Goal: Navigation & Orientation: Find specific page/section

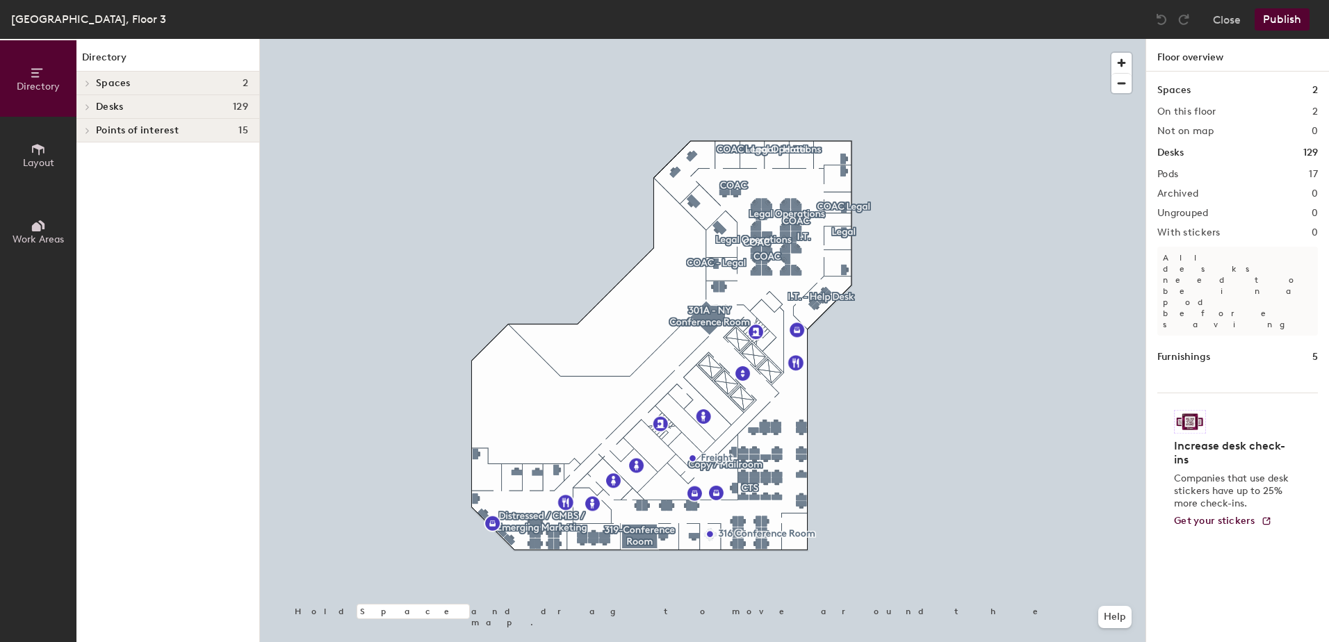
click at [192, 103] on h4 "Desks 129" at bounding box center [172, 106] width 152 height 11
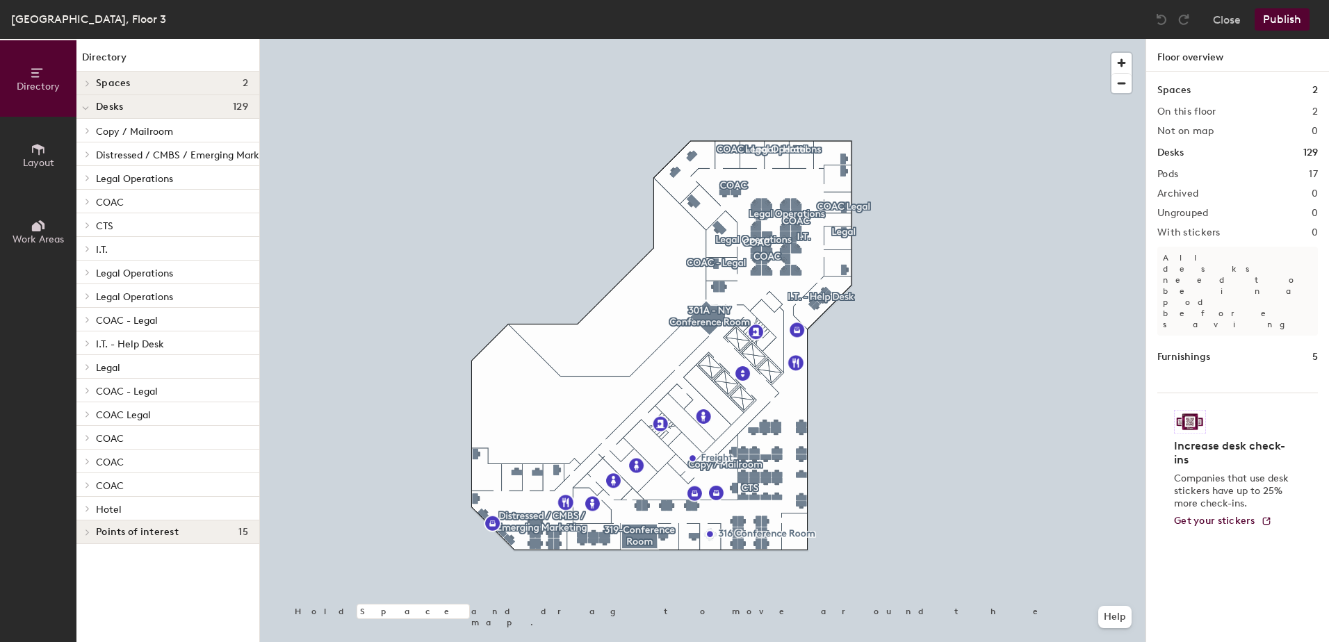
click at [88, 486] on icon at bounding box center [87, 485] width 3 height 6
click at [86, 462] on icon at bounding box center [88, 461] width 6 height 7
click at [86, 437] on icon at bounding box center [88, 437] width 6 height 7
click at [92, 416] on span at bounding box center [87, 414] width 12 height 7
click at [92, 388] on span at bounding box center [87, 390] width 12 height 7
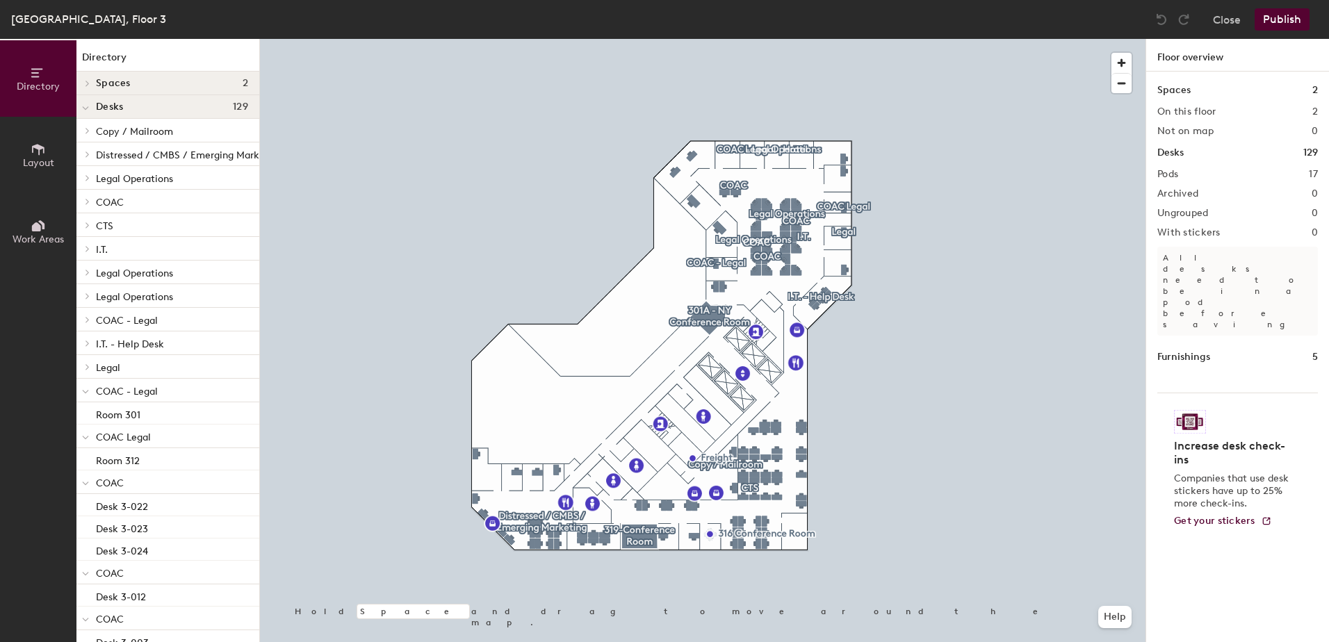
click at [90, 315] on div at bounding box center [85, 319] width 18 height 23
click at [88, 197] on div at bounding box center [85, 201] width 18 height 23
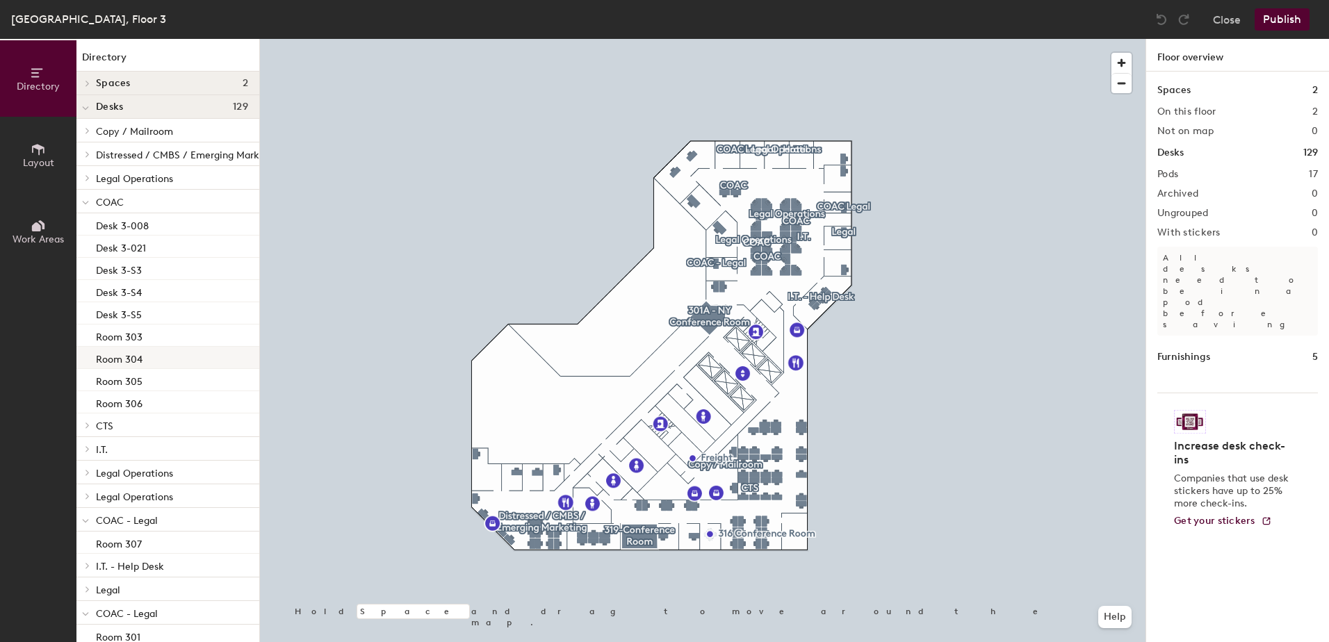
scroll to position [324, 0]
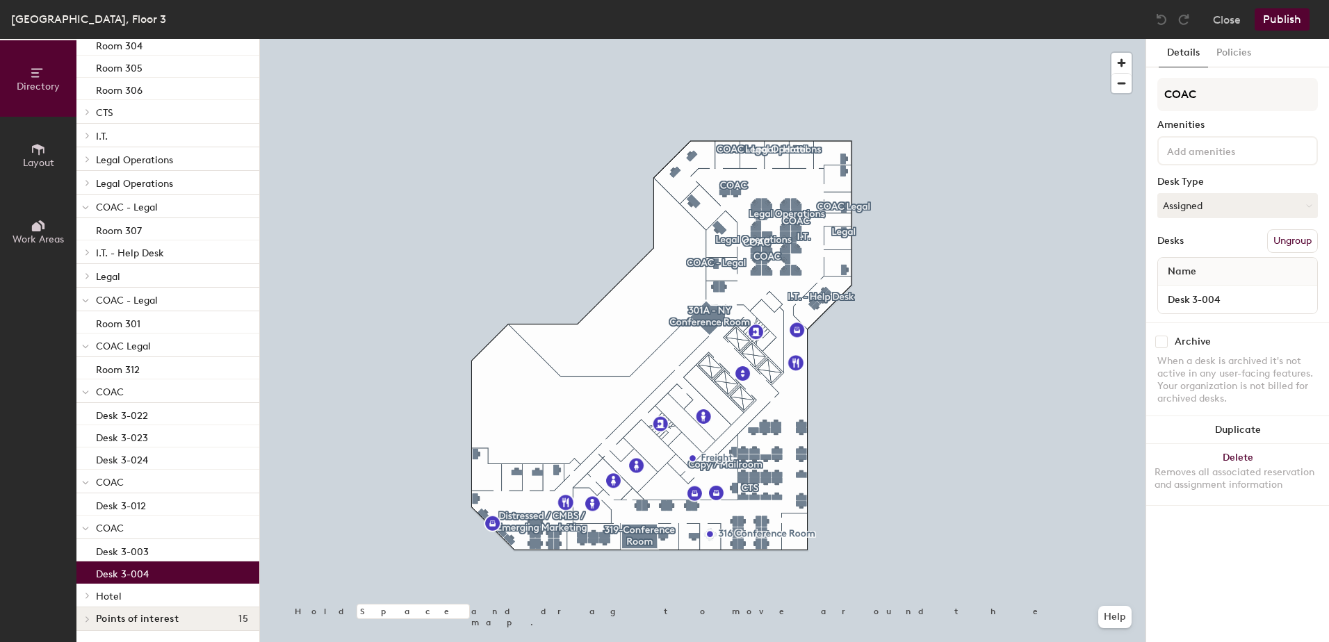
click at [125, 564] on p "Desk 3-004" at bounding box center [122, 572] width 53 height 16
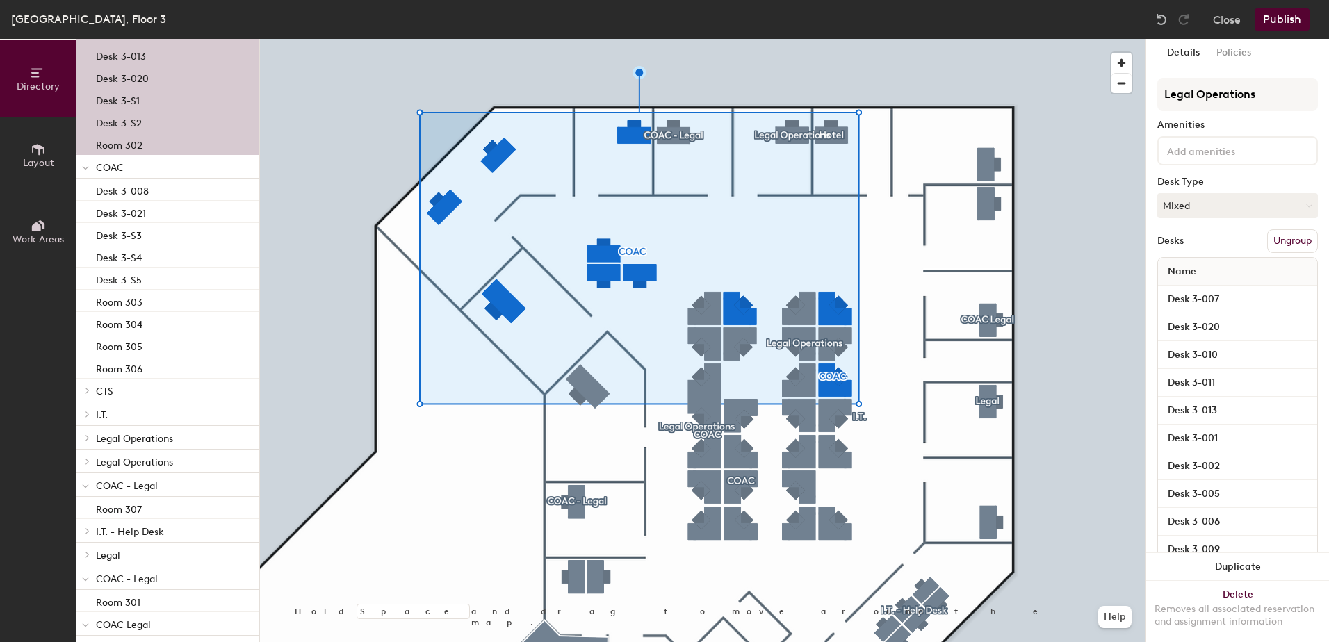
scroll to position [613, 0]
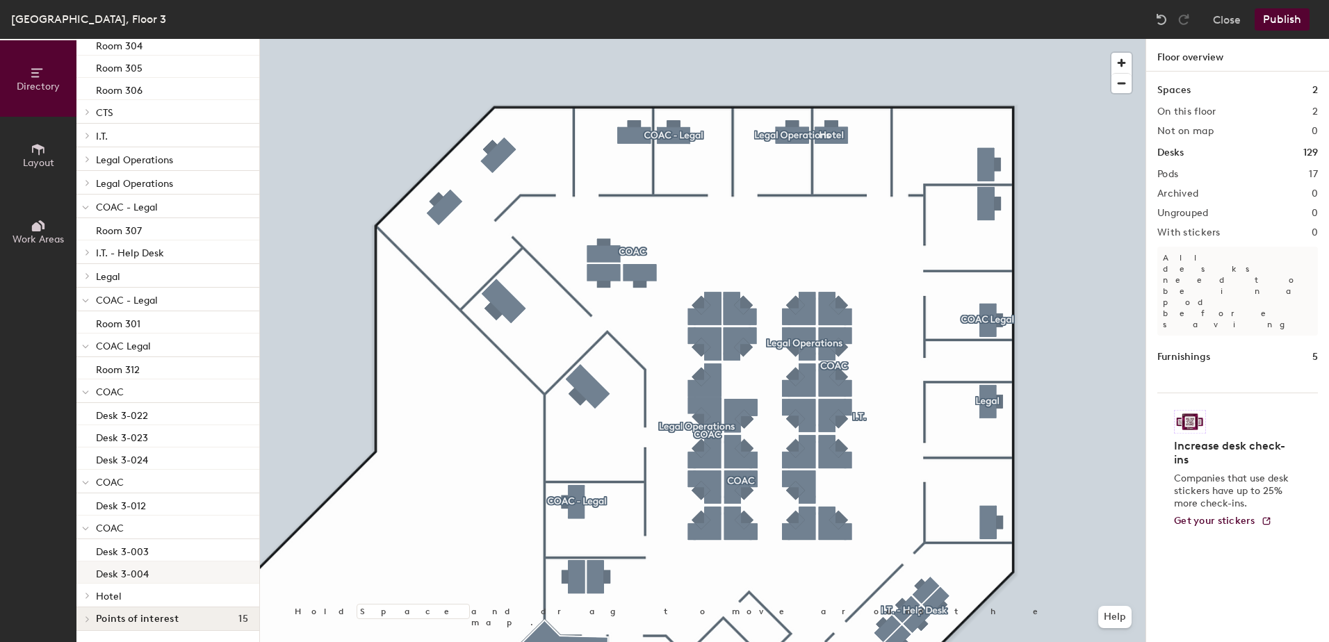
click at [112, 564] on p "Desk 3-004" at bounding box center [122, 572] width 53 height 16
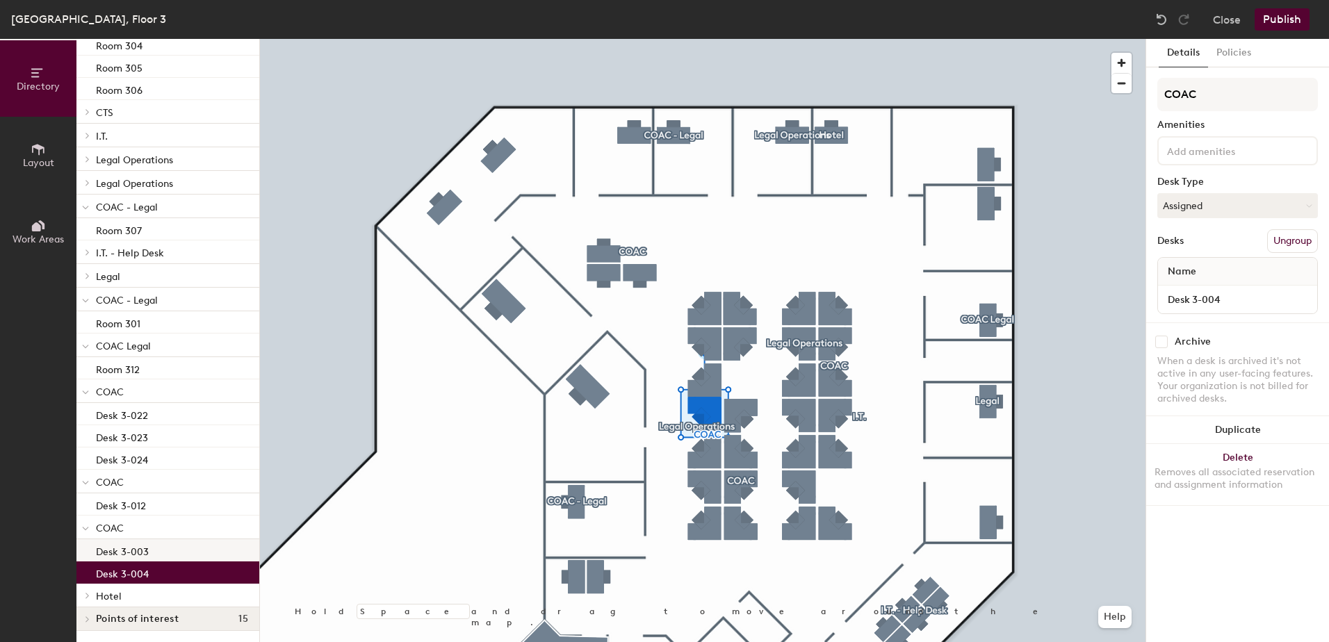
click at [115, 543] on p "Desk 3-003" at bounding box center [122, 550] width 53 height 16
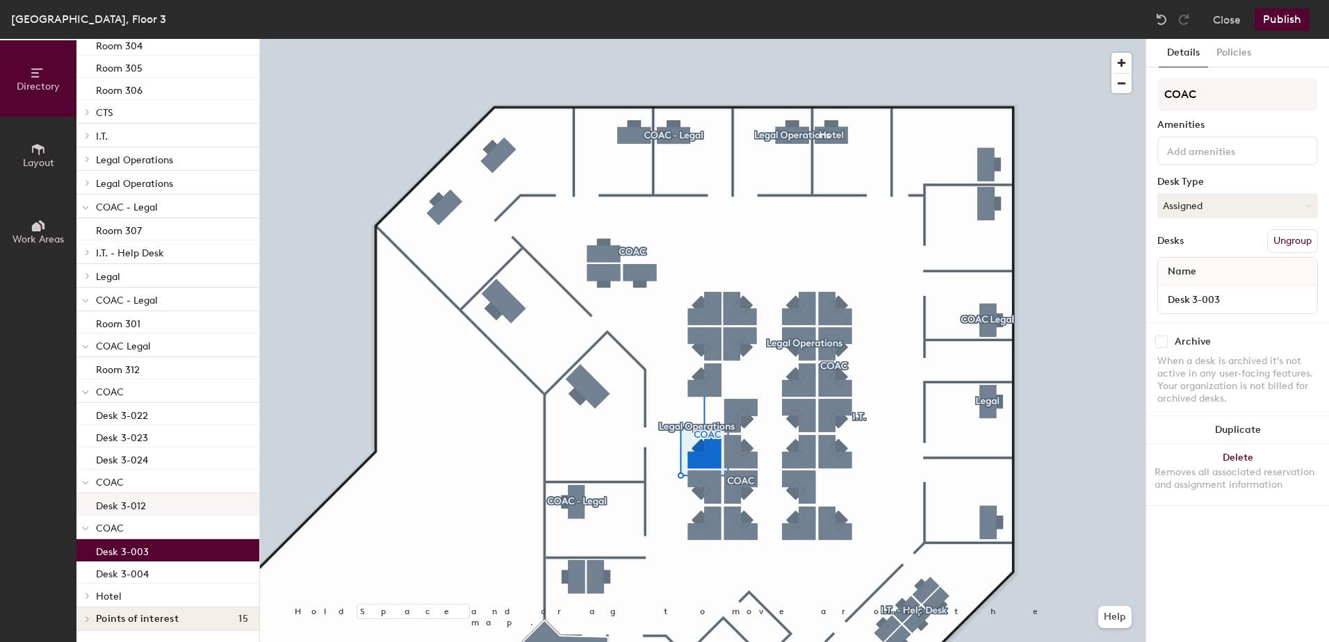
click at [116, 496] on p "Desk 3-012" at bounding box center [121, 504] width 50 height 16
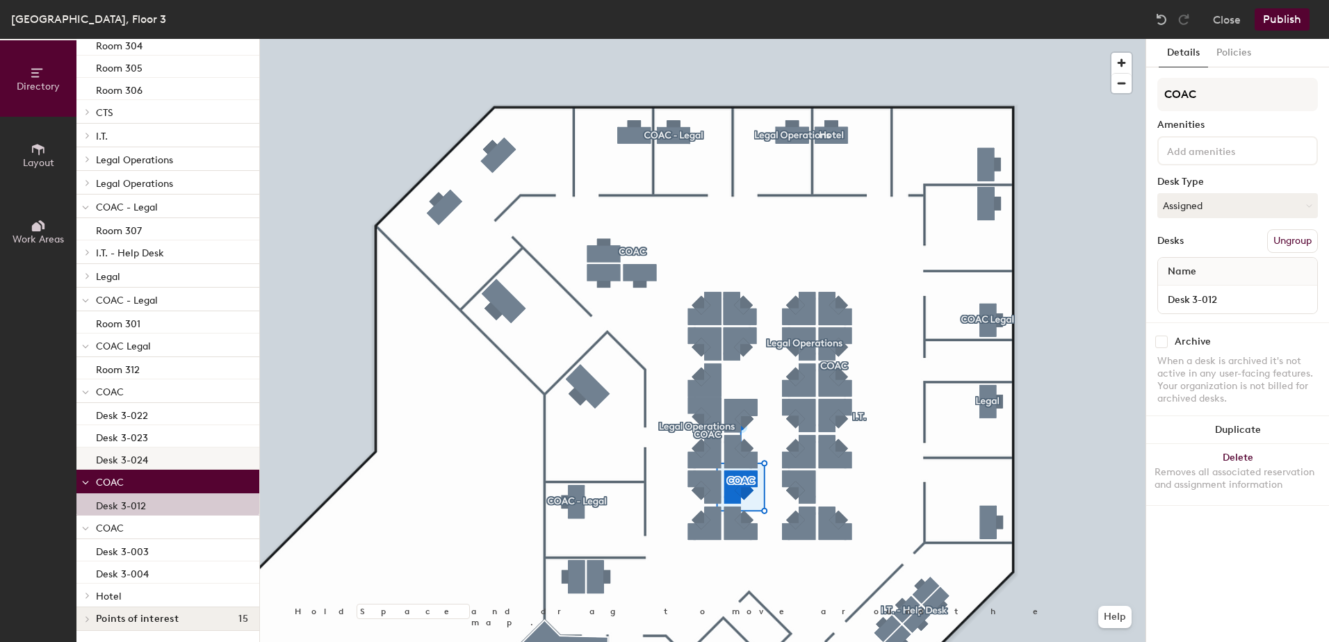
click at [125, 450] on p "Desk 3-024" at bounding box center [122, 458] width 52 height 16
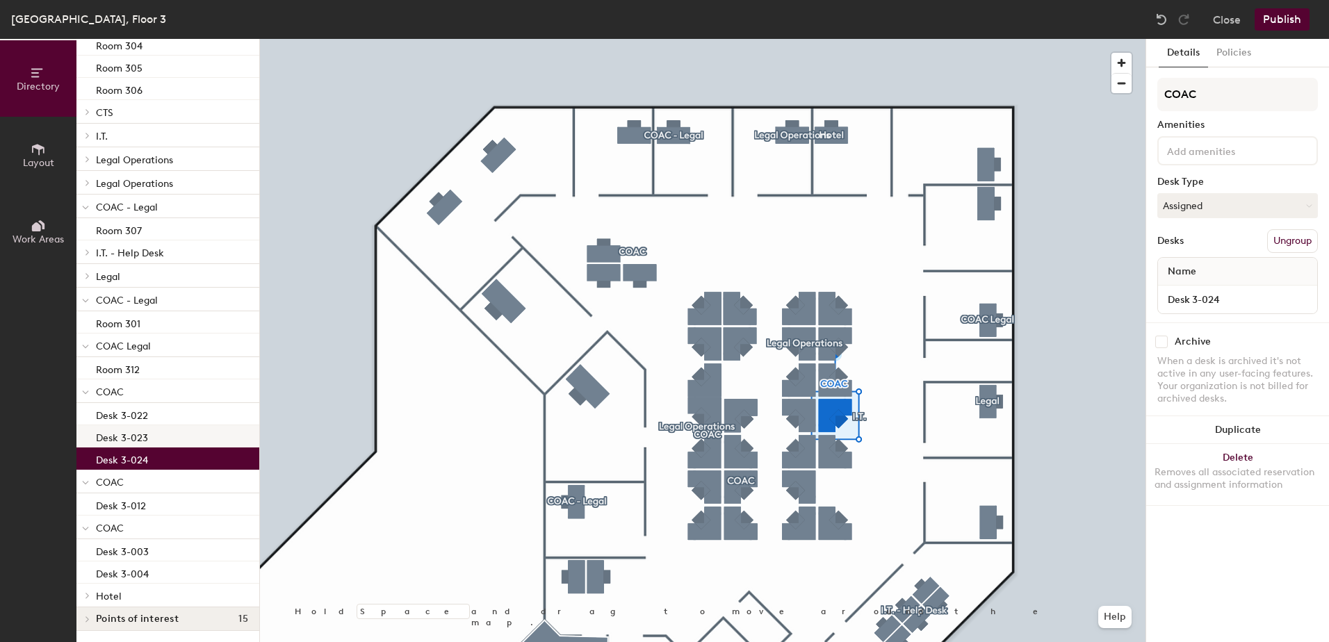
click at [127, 432] on p "Desk 3-023" at bounding box center [122, 436] width 52 height 16
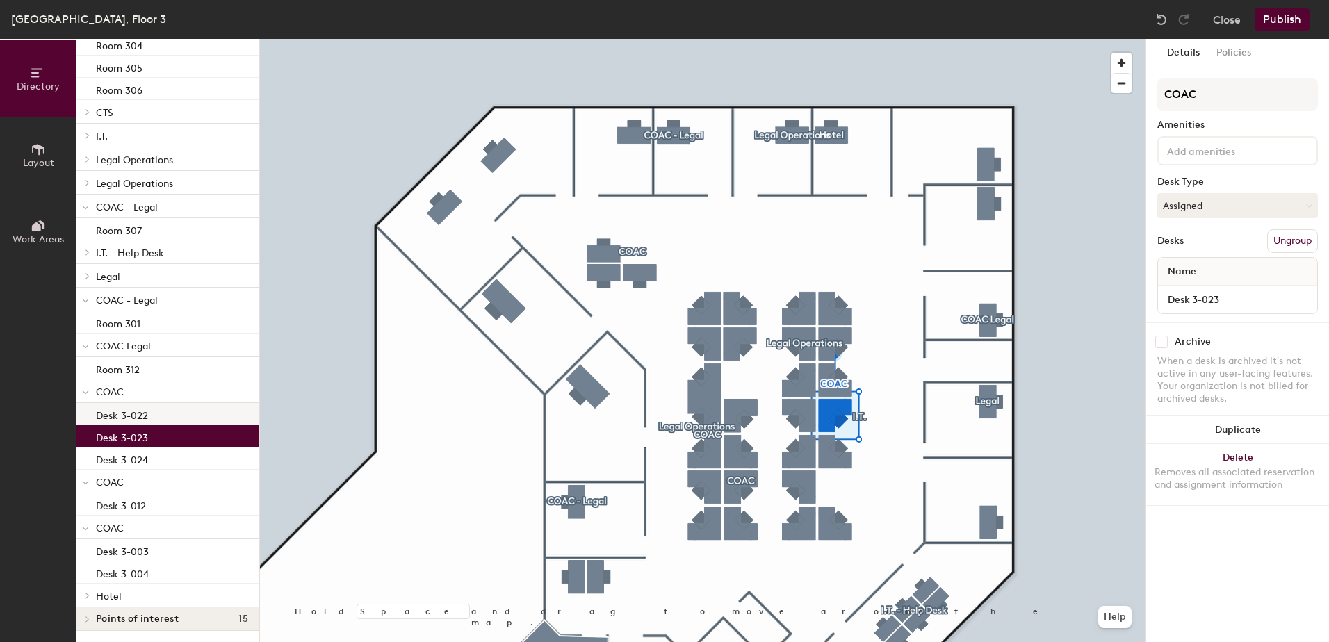
click at [121, 406] on p "Desk 3-022" at bounding box center [122, 414] width 52 height 16
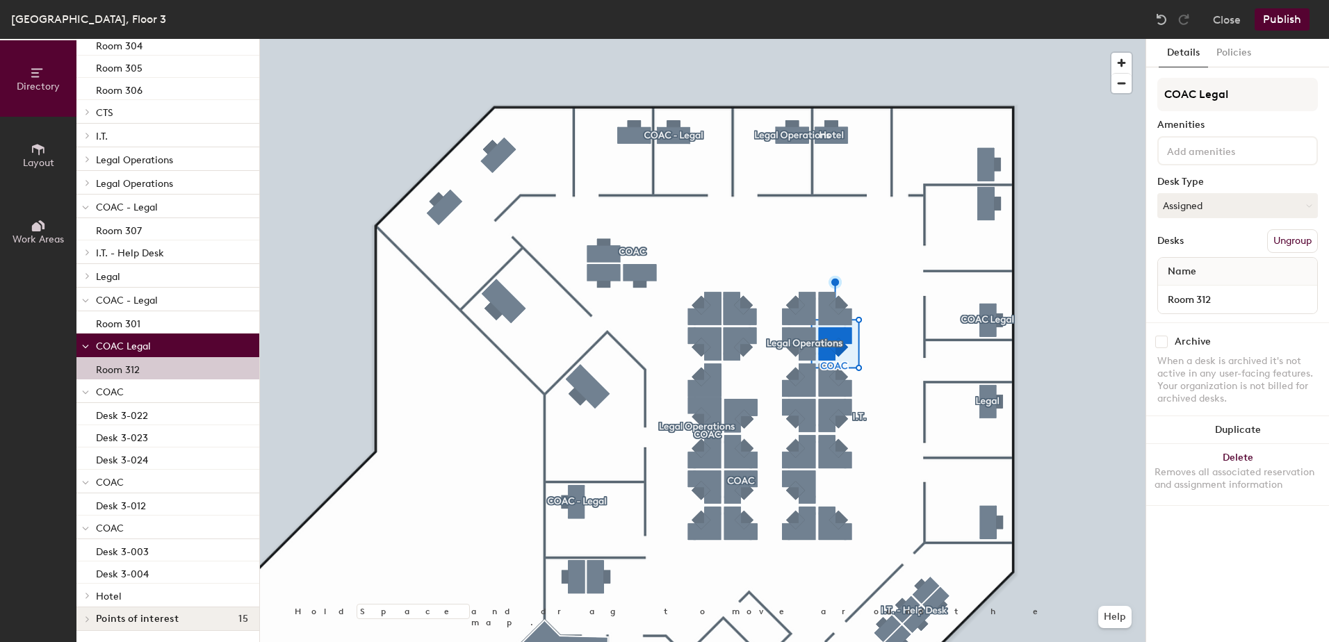
click at [124, 360] on p "Room 312" at bounding box center [118, 368] width 44 height 16
click at [123, 314] on p "Room 301" at bounding box center [118, 322] width 44 height 16
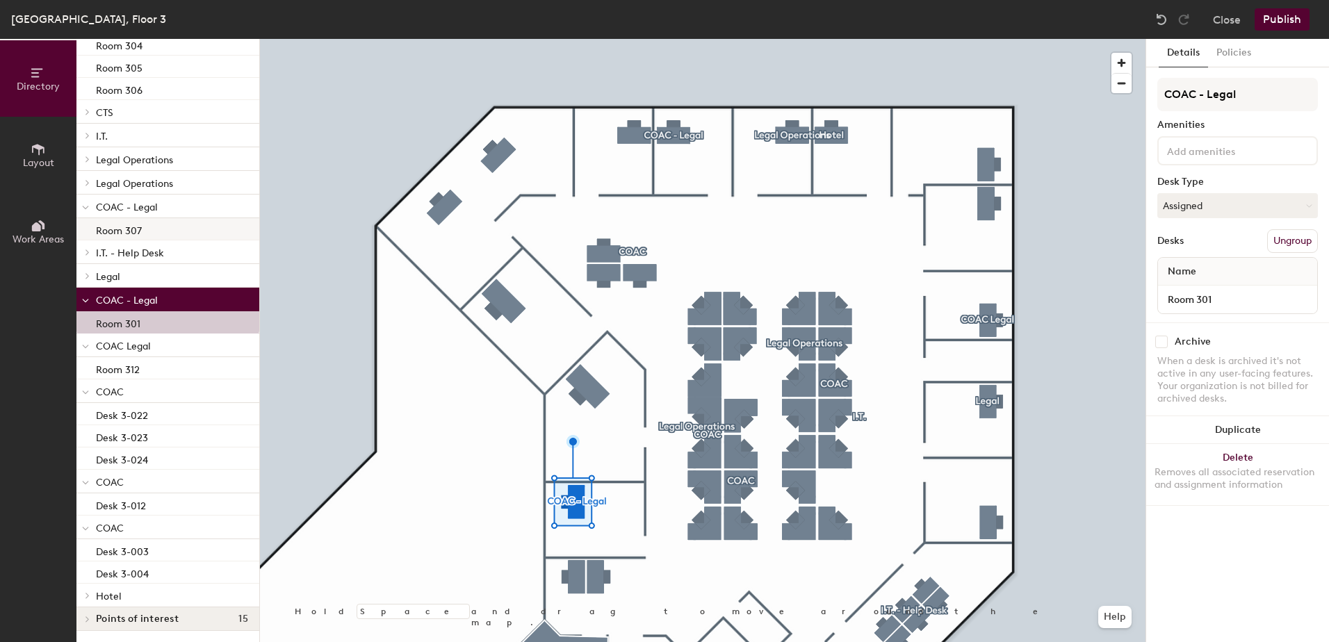
click at [130, 221] on p "Room 307" at bounding box center [119, 229] width 46 height 16
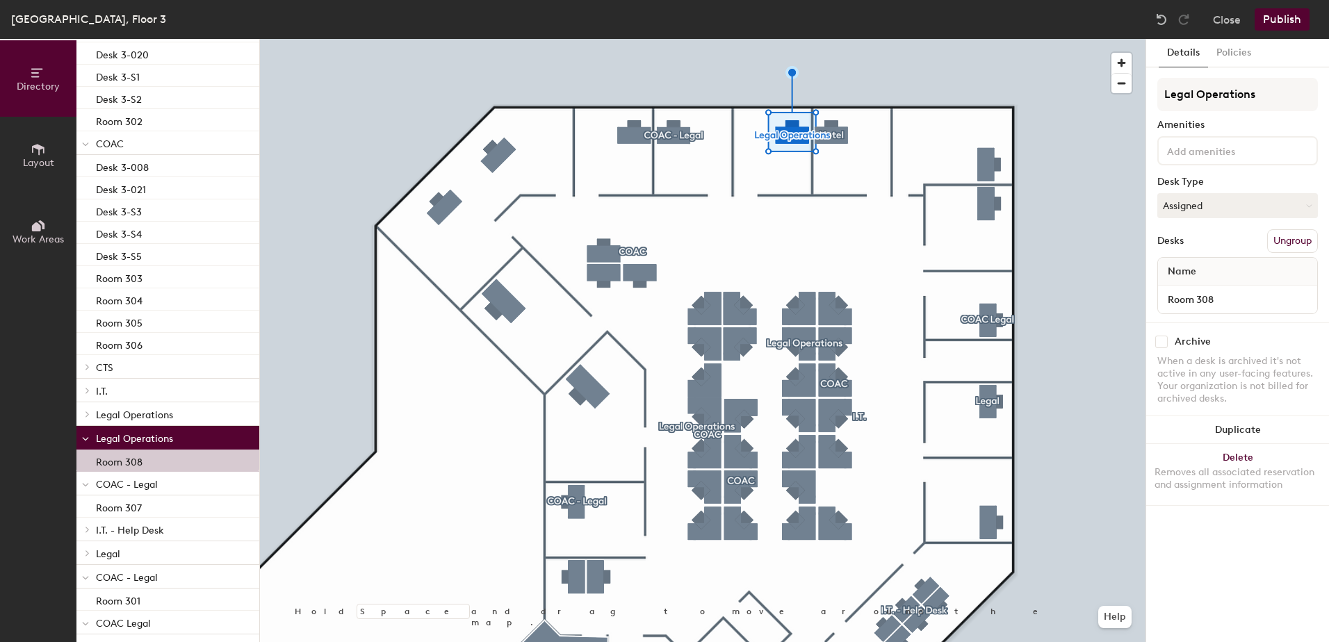
scroll to position [635, 0]
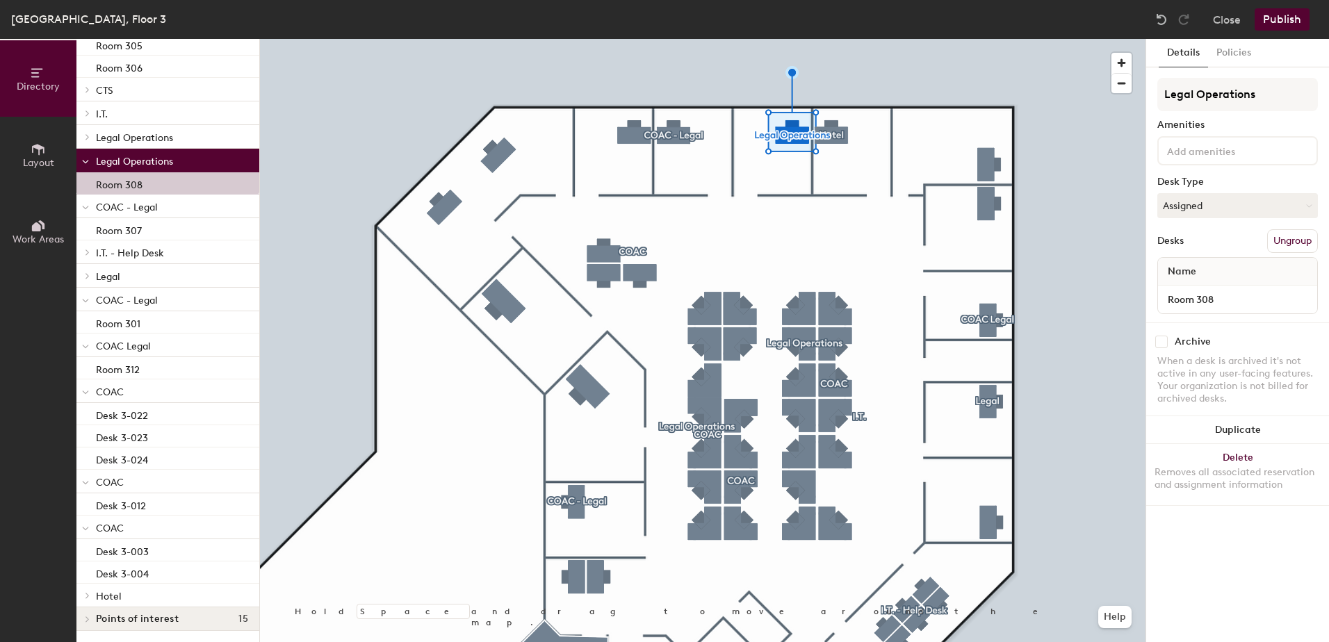
click at [91, 516] on div at bounding box center [85, 527] width 18 height 23
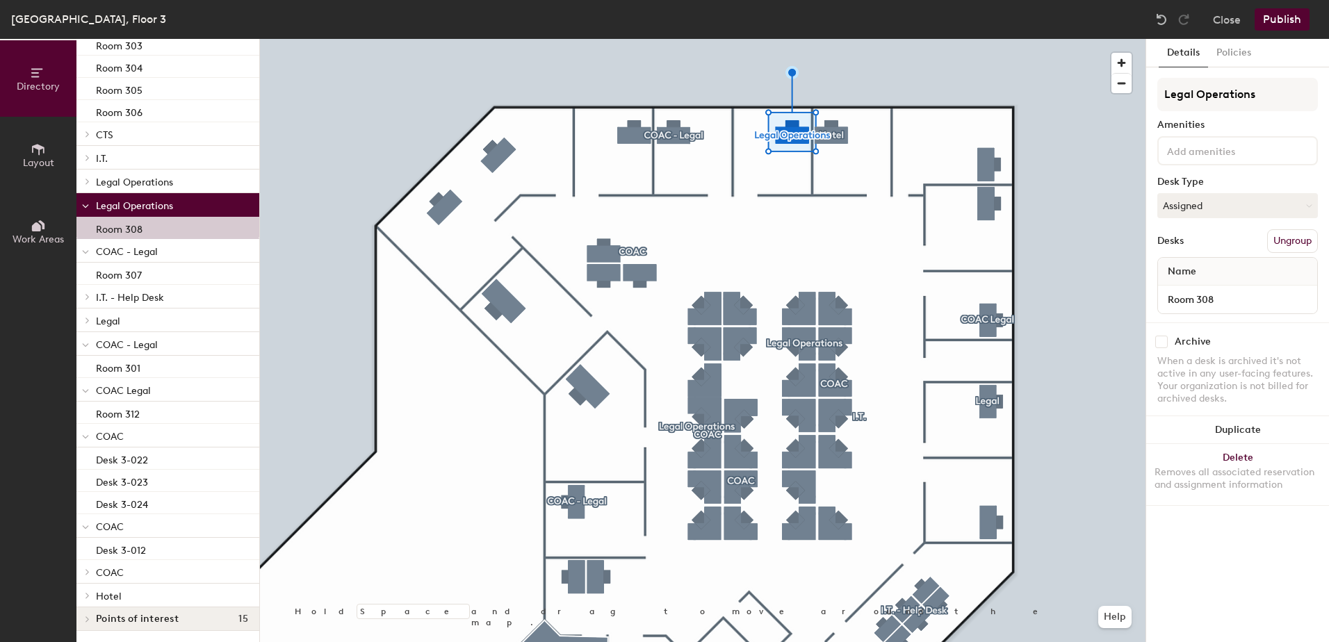
click at [91, 430] on div at bounding box center [85, 435] width 18 height 23
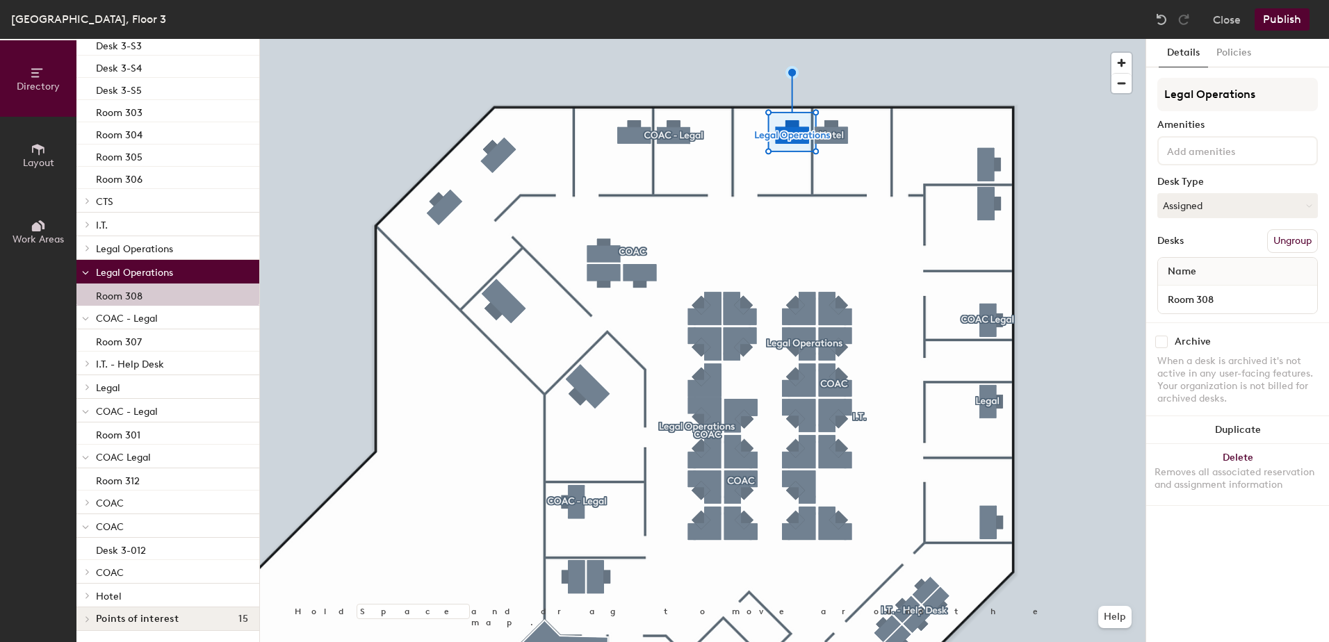
click at [91, 449] on div at bounding box center [85, 456] width 18 height 23
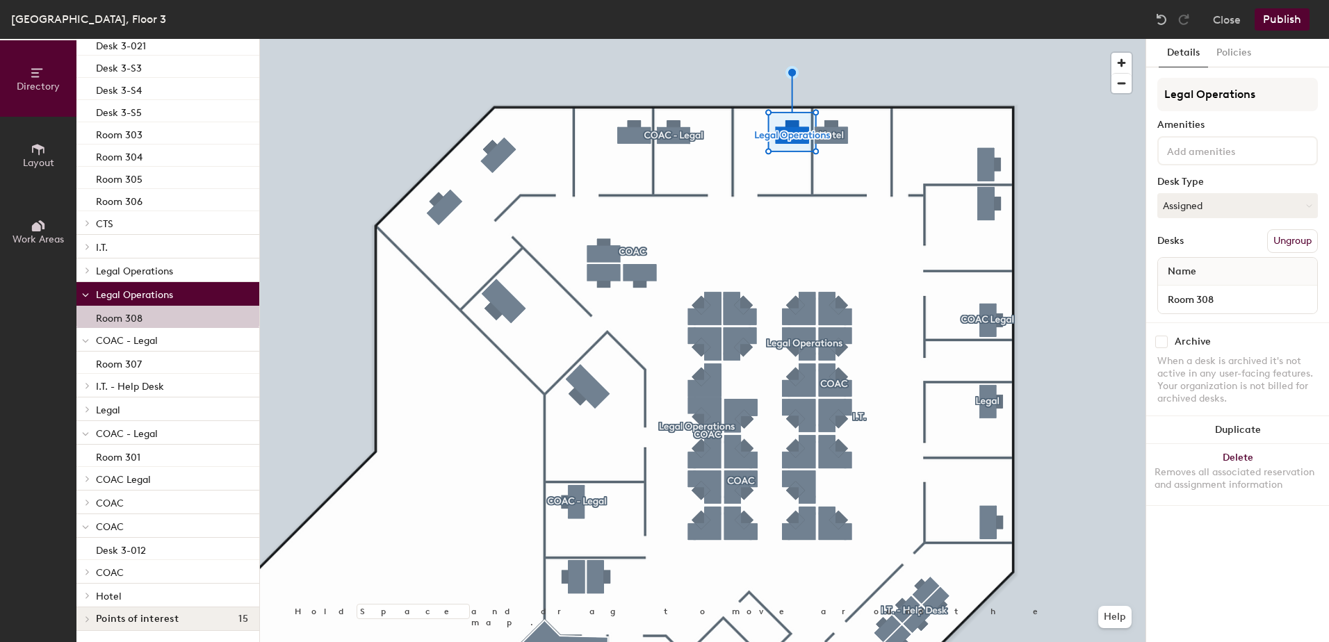
scroll to position [502, 0]
click at [90, 426] on div at bounding box center [85, 432] width 18 height 23
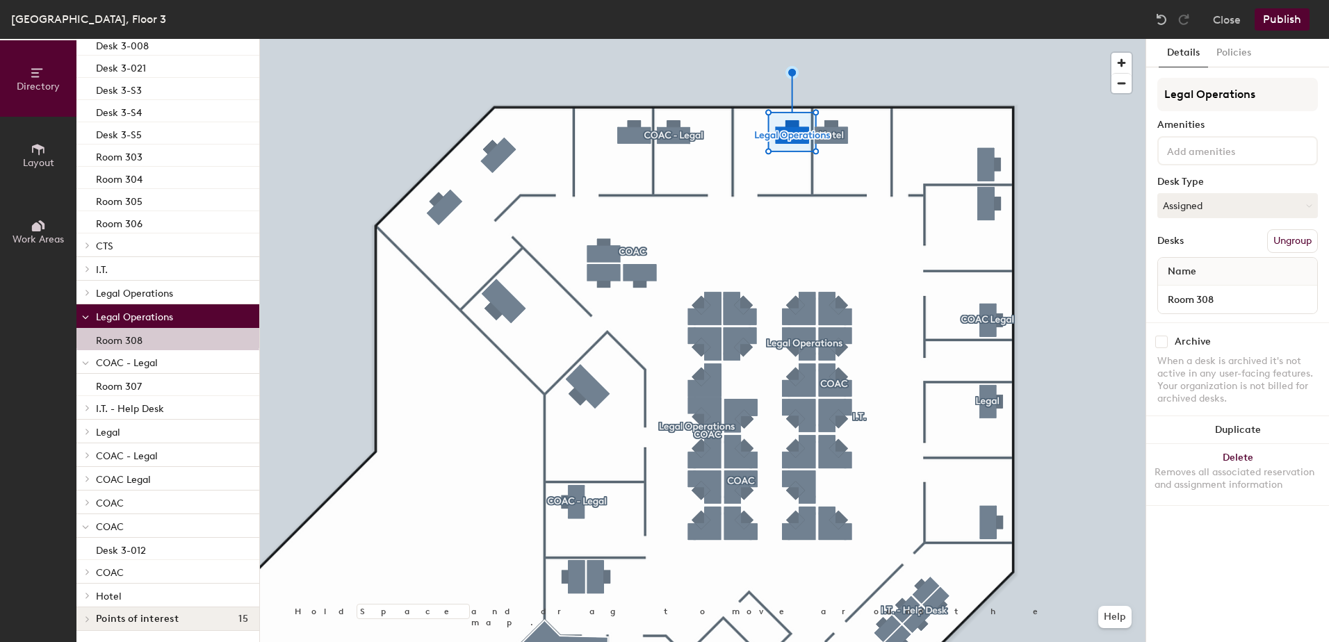
click at [88, 361] on icon at bounding box center [85, 364] width 7 height 6
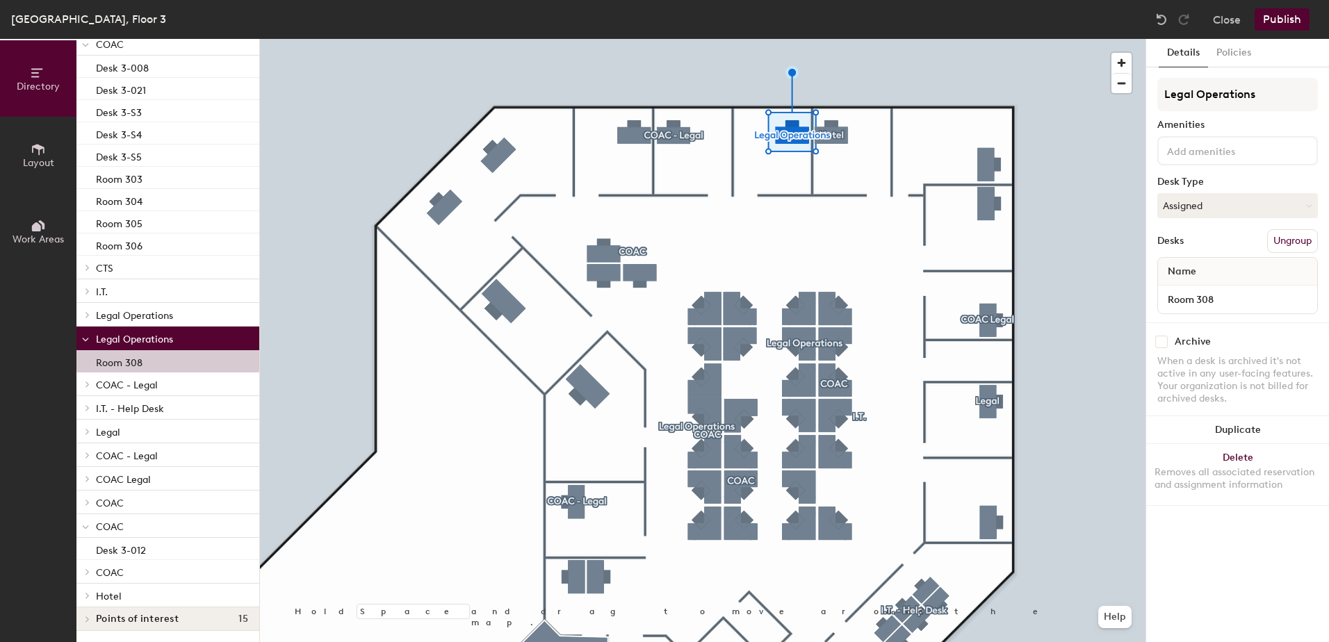
scroll to position [457, 0]
click at [88, 334] on span at bounding box center [85, 340] width 7 height 12
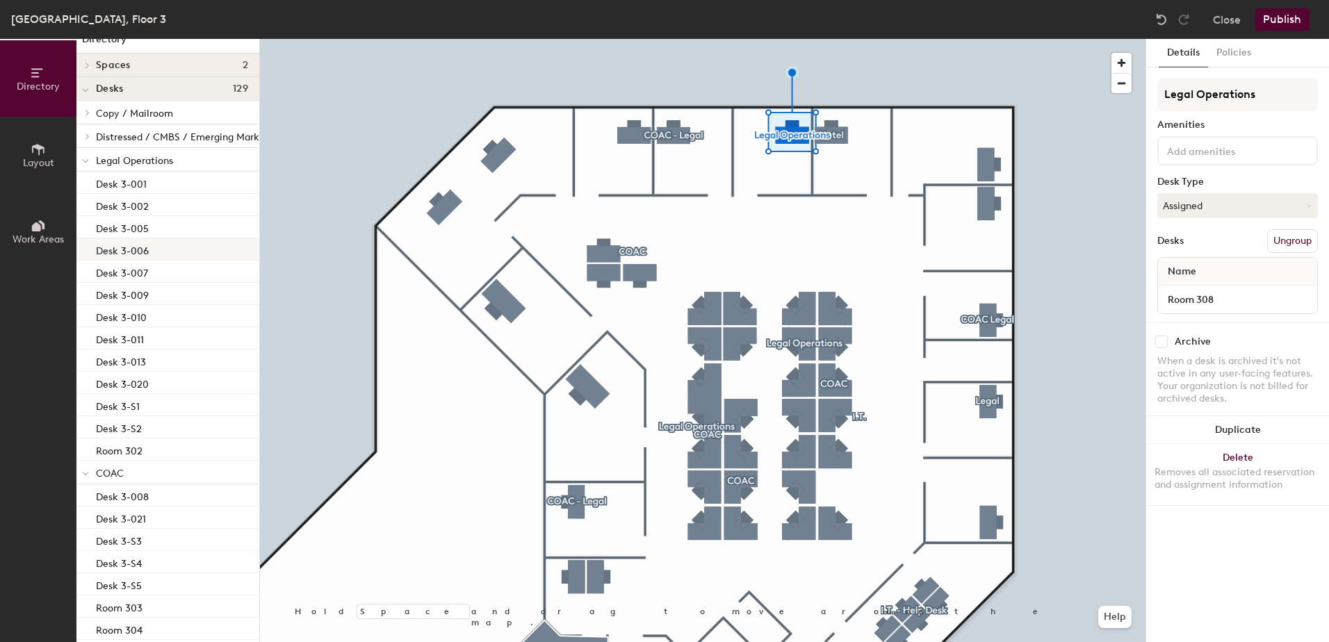
scroll to position [0, 0]
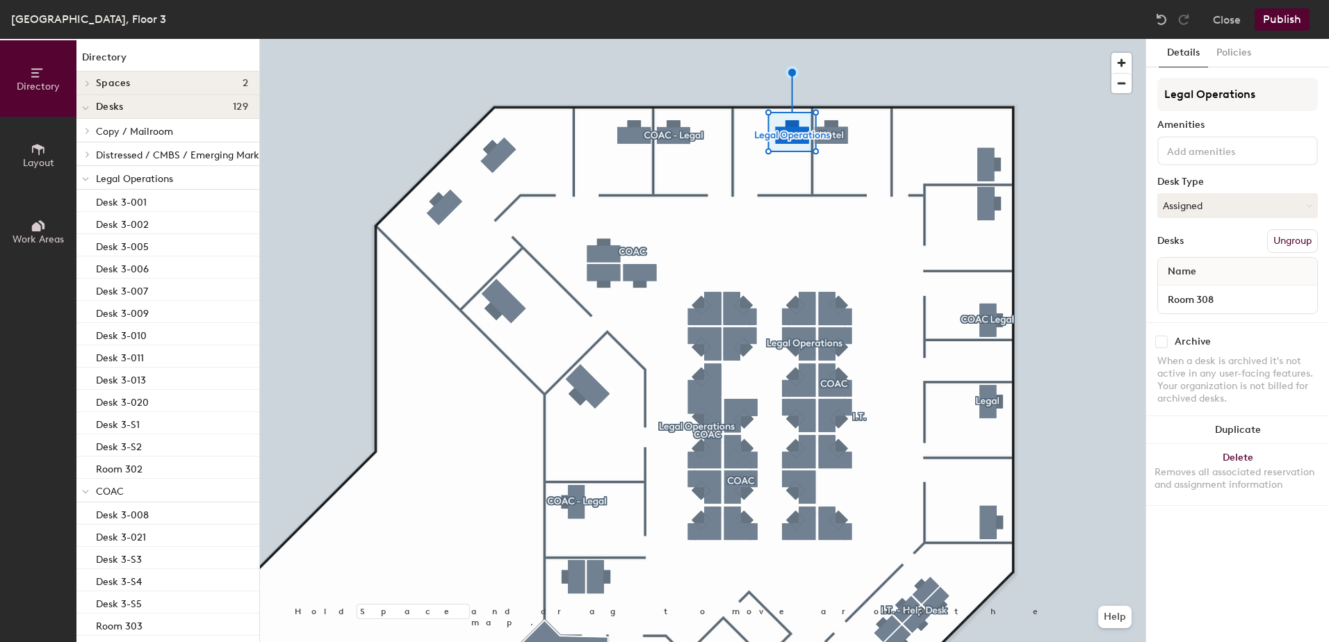
click at [94, 181] on div at bounding box center [85, 177] width 18 height 23
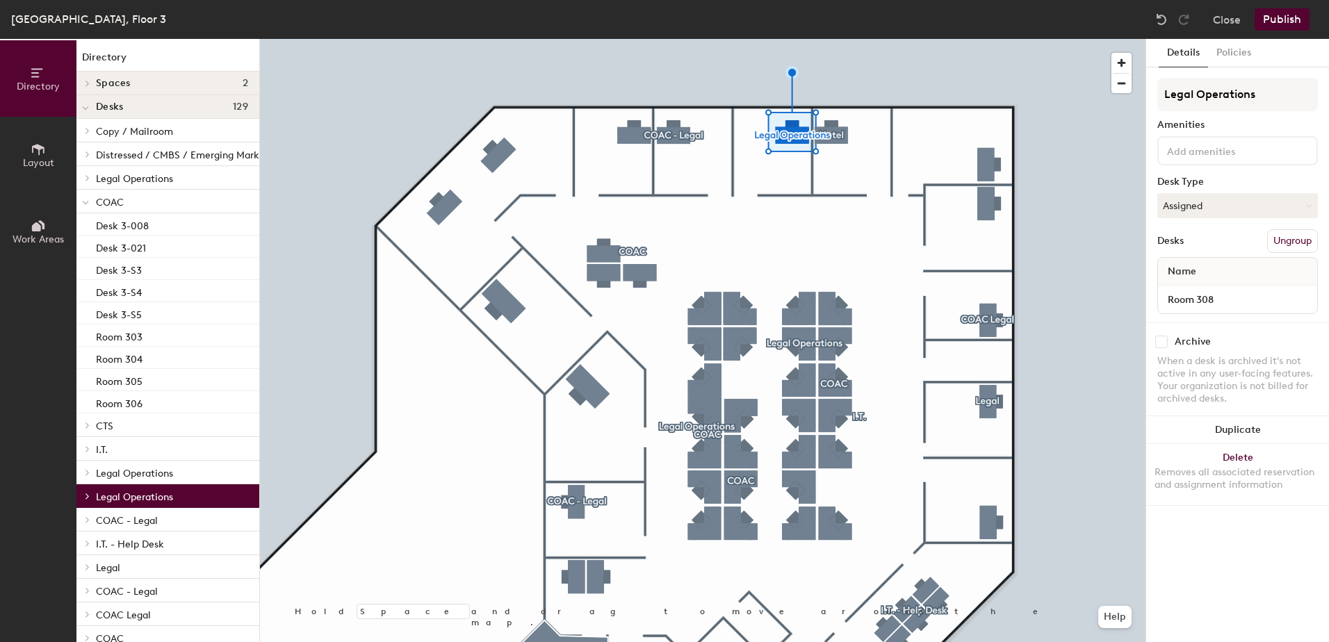
click at [94, 200] on div at bounding box center [85, 201] width 18 height 23
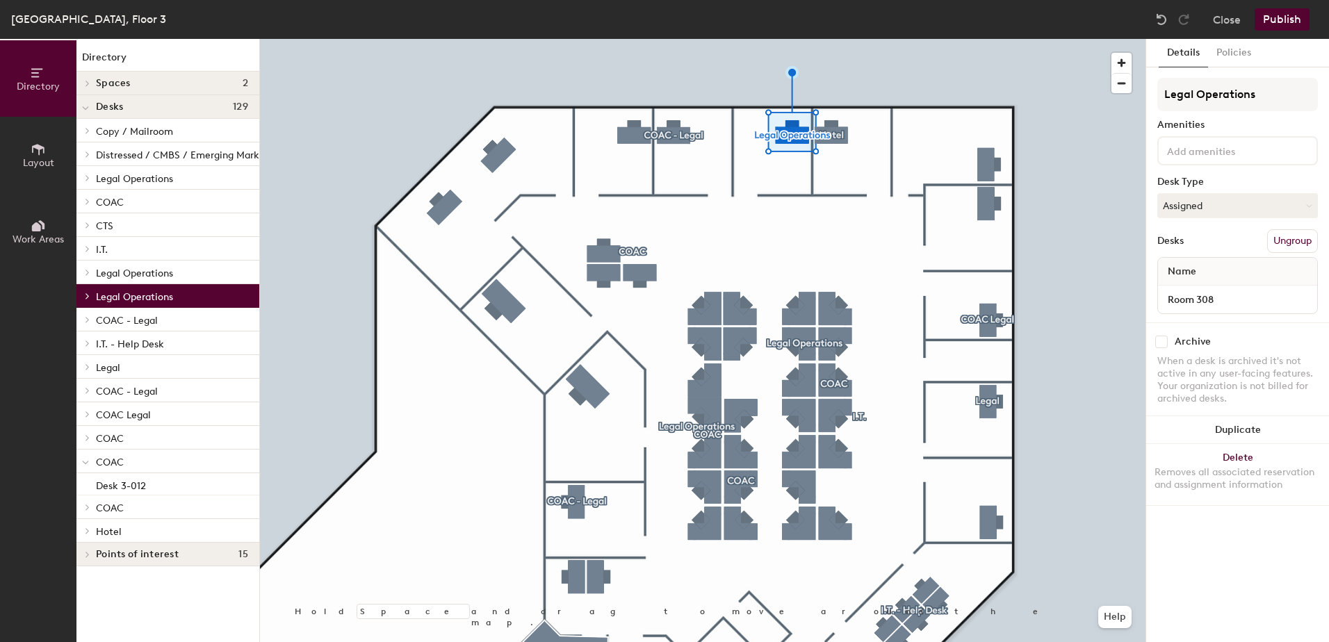
click at [122, 130] on span "Copy / Mailroom" at bounding box center [134, 132] width 77 height 12
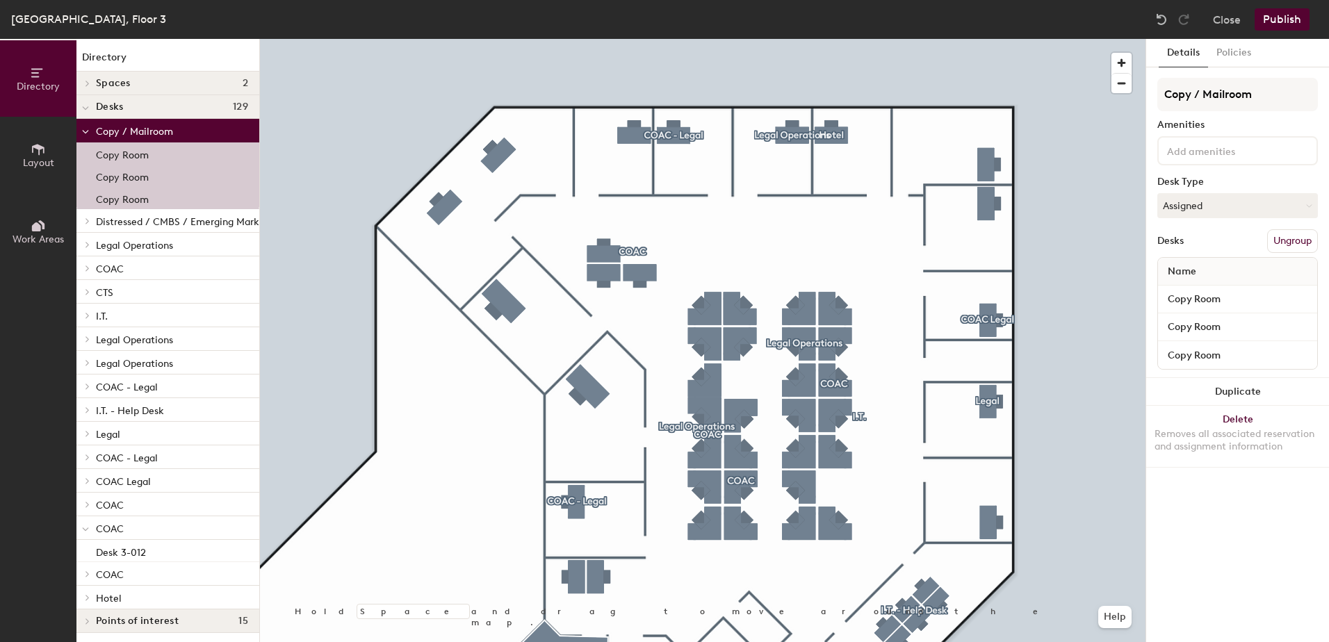
click at [103, 241] on span "Legal Operations" at bounding box center [134, 246] width 77 height 12
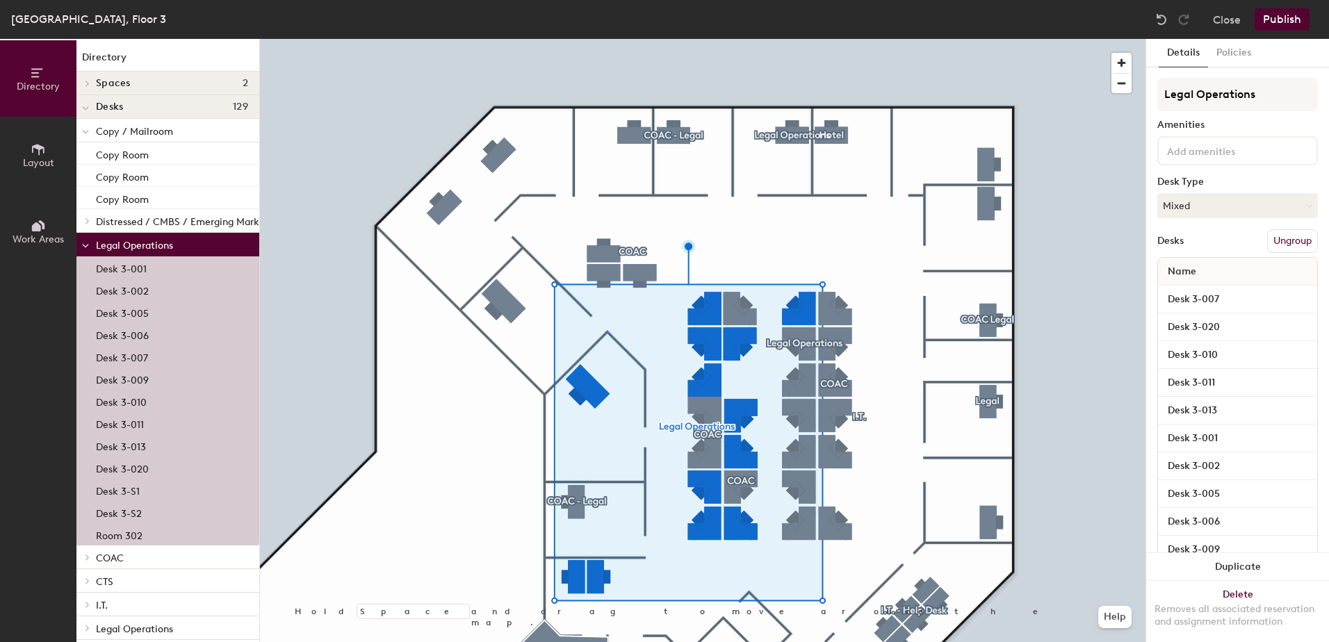
scroll to position [302, 0]
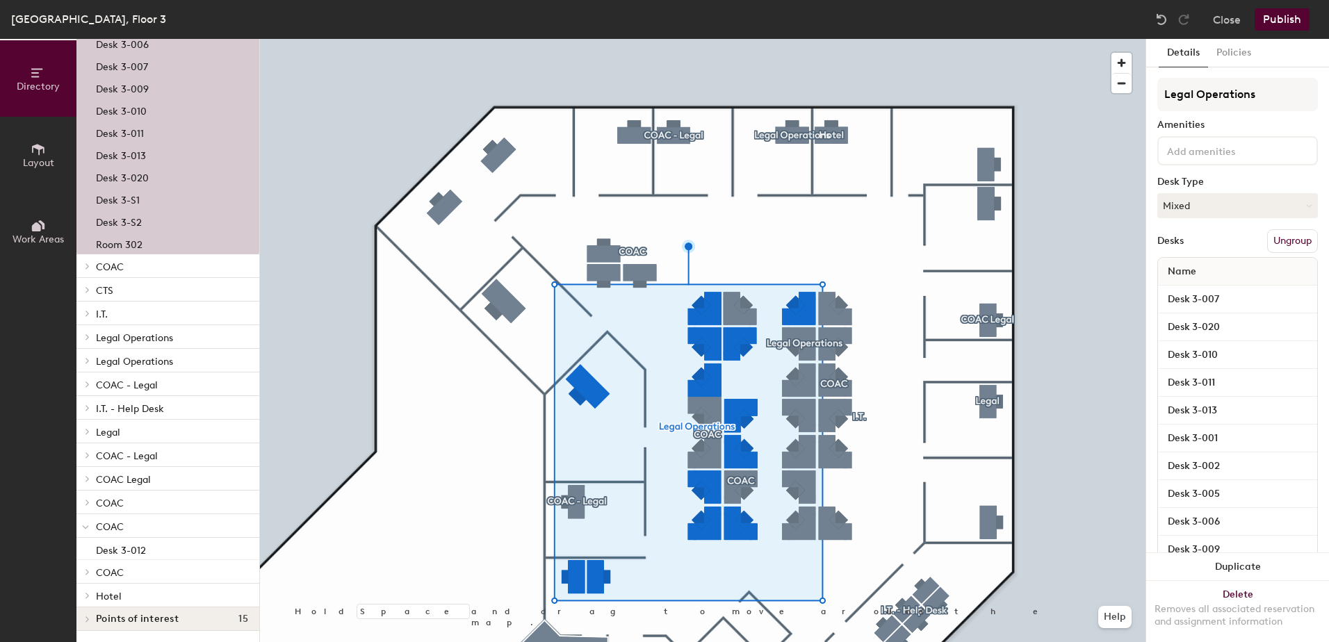
click at [91, 310] on span at bounding box center [87, 313] width 12 height 7
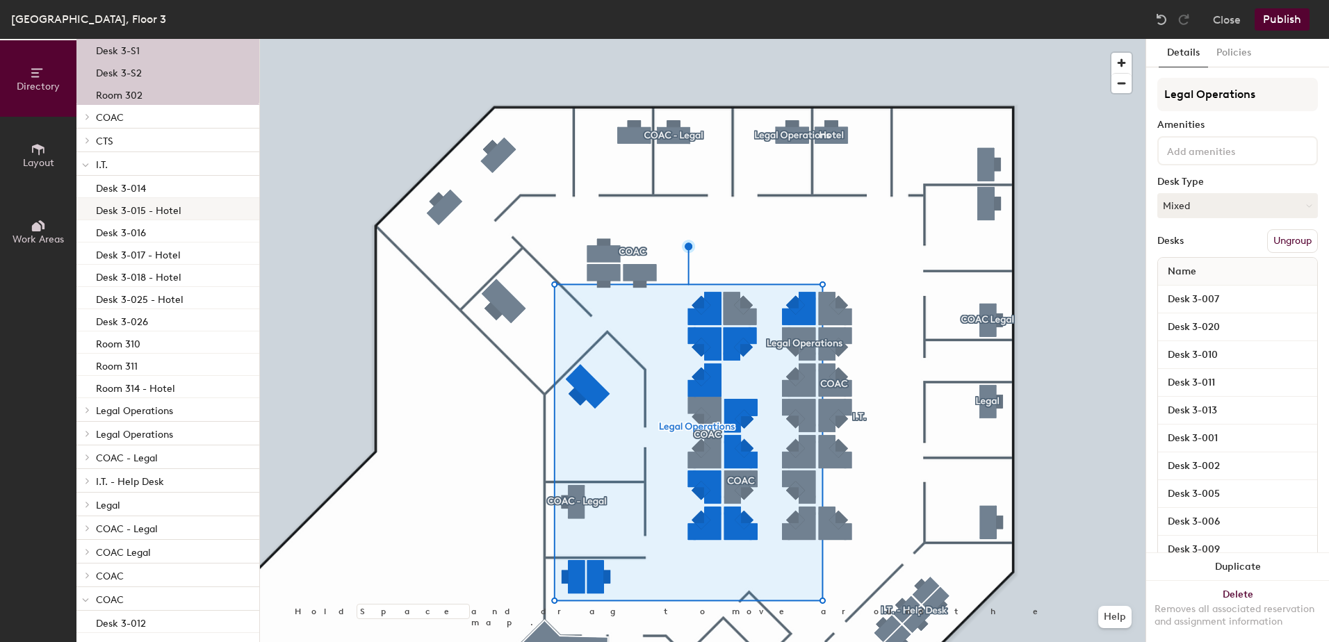
scroll to position [510, 0]
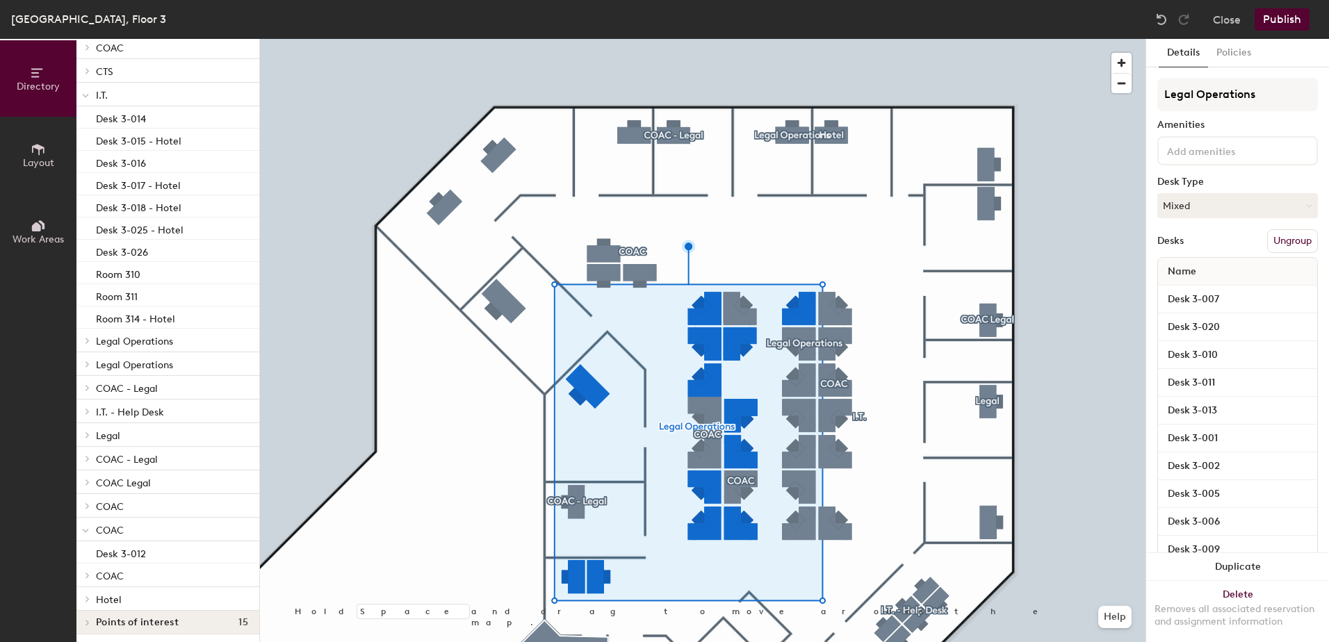
click at [108, 342] on span "Legal Operations" at bounding box center [134, 342] width 77 height 12
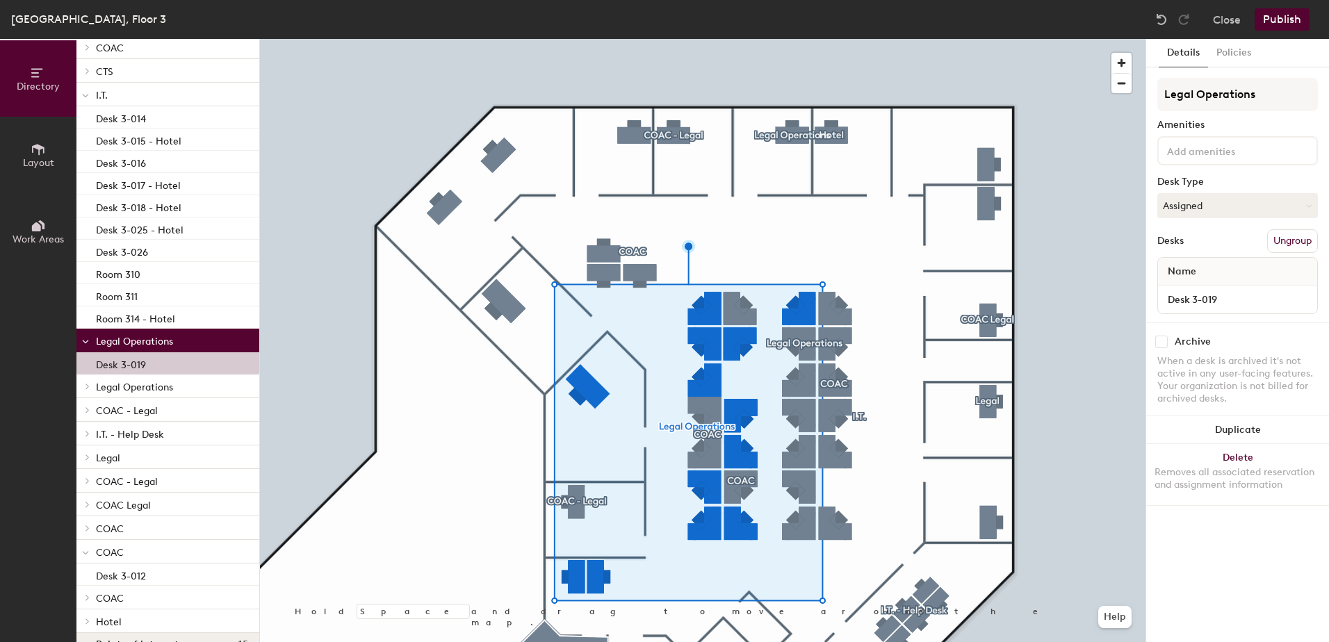
click at [111, 384] on span "Legal Operations" at bounding box center [134, 387] width 77 height 12
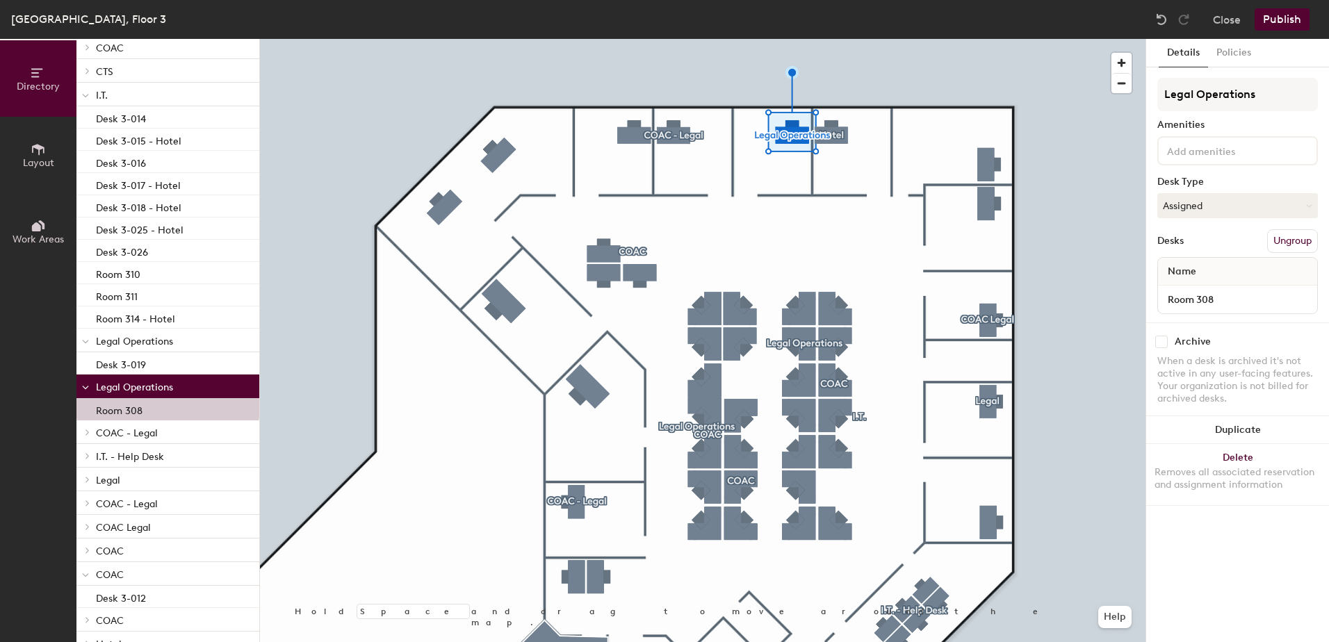
click at [101, 458] on span "I.T. - Help Desk" at bounding box center [130, 457] width 68 height 12
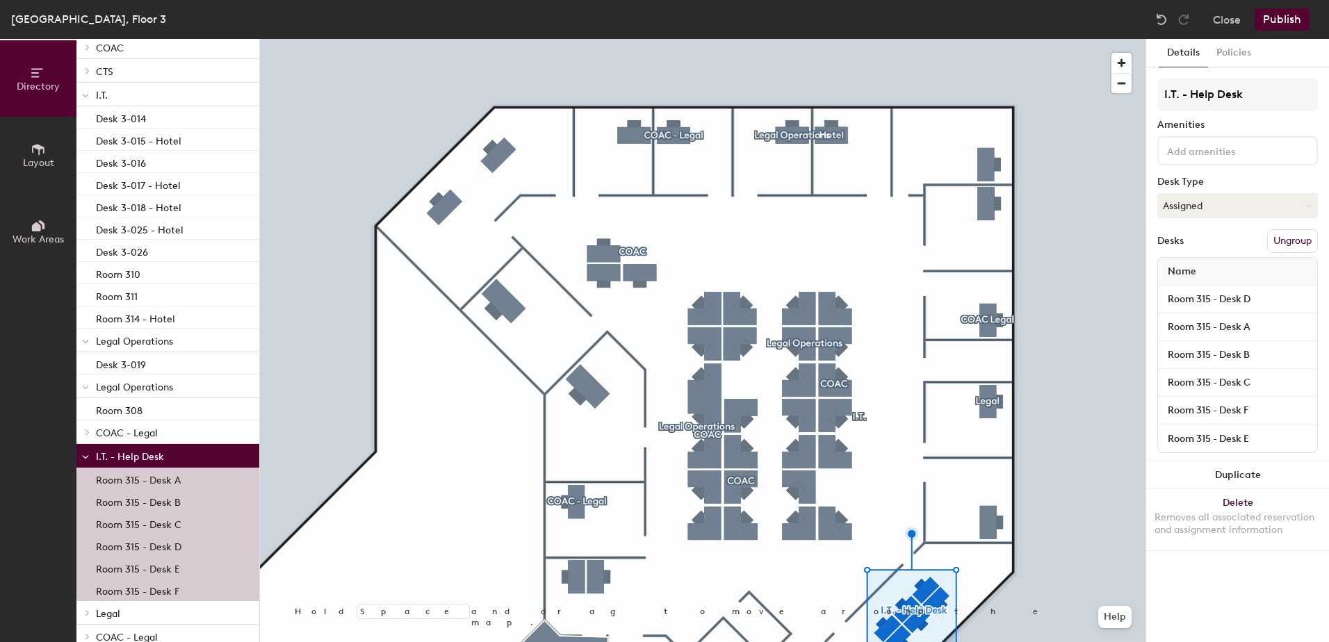
scroll to position [702, 0]
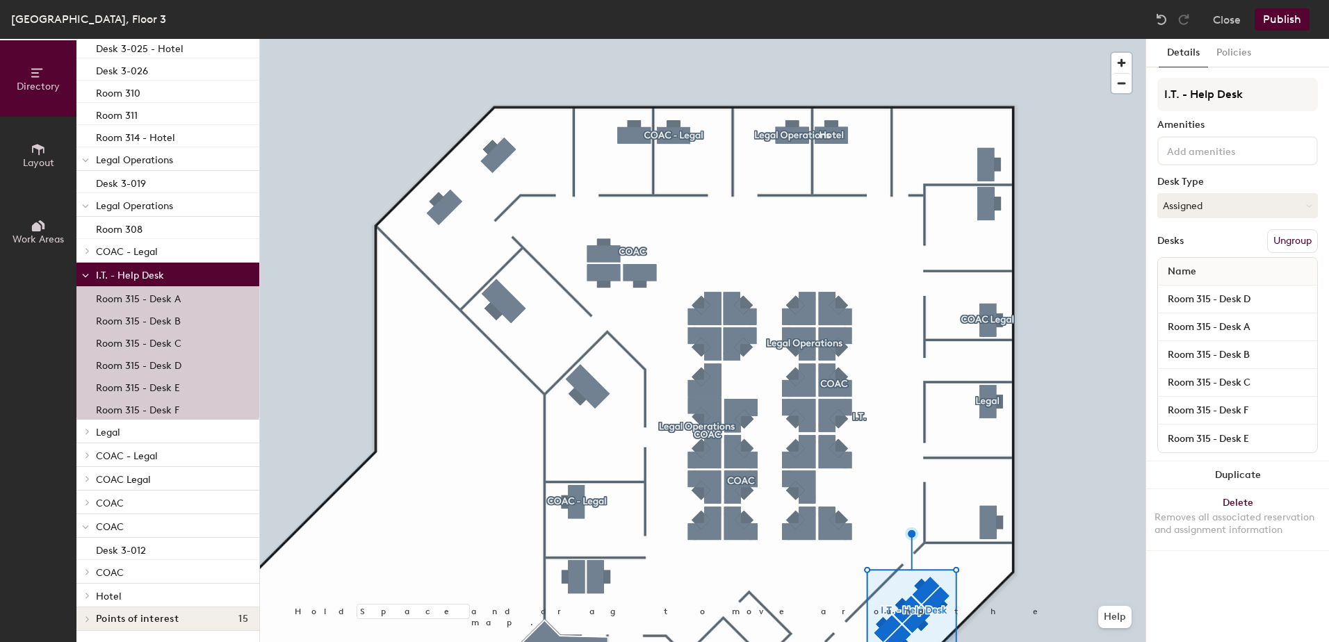
click at [110, 427] on span "Legal" at bounding box center [108, 433] width 24 height 12
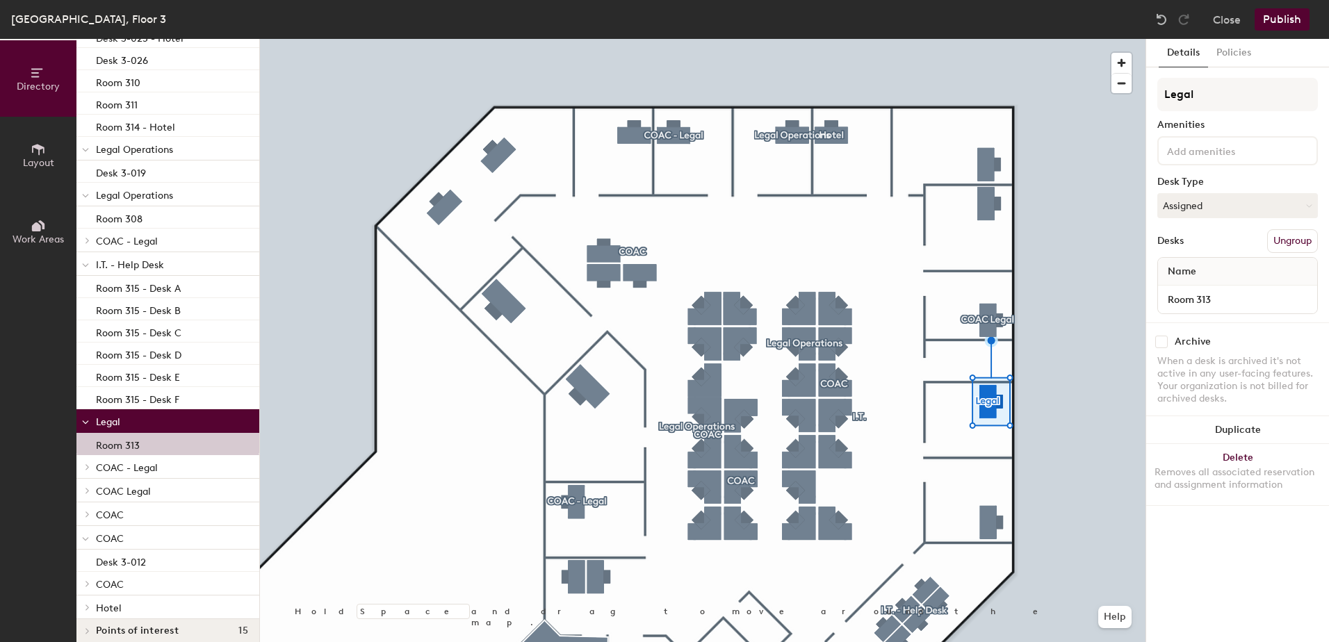
click at [115, 541] on span "COAC" at bounding box center [110, 539] width 28 height 12
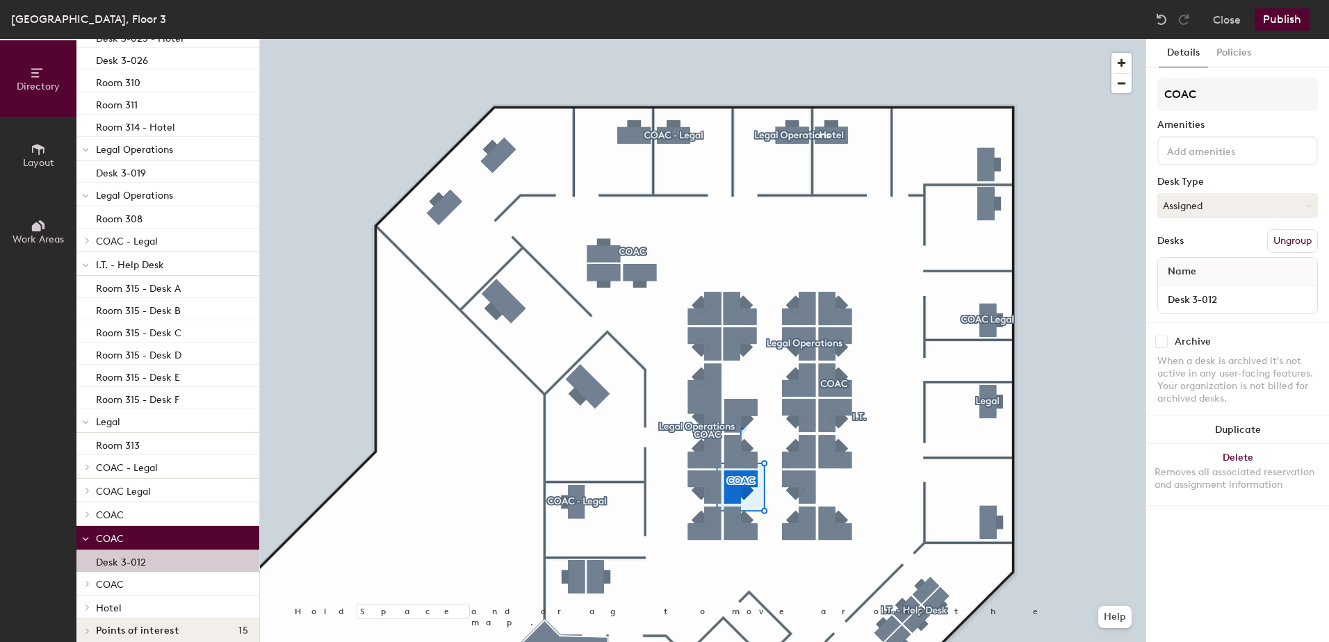
click at [86, 537] on icon at bounding box center [85, 539] width 7 height 6
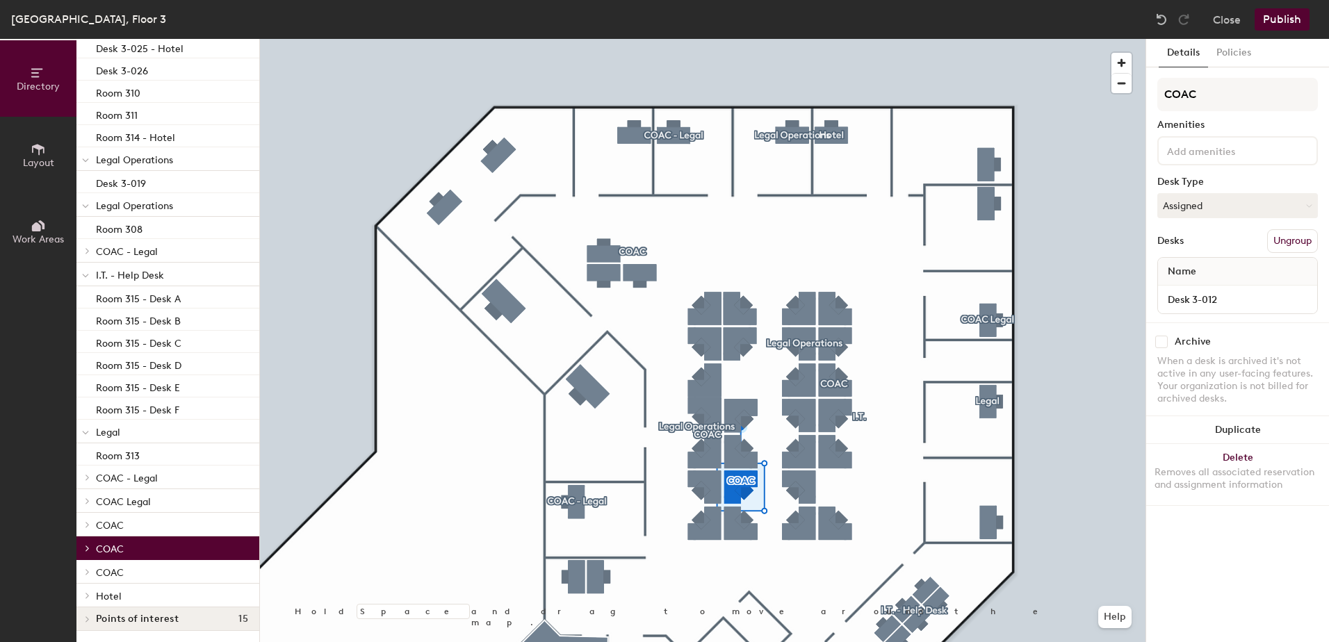
click at [88, 584] on div at bounding box center [85, 595] width 18 height 23
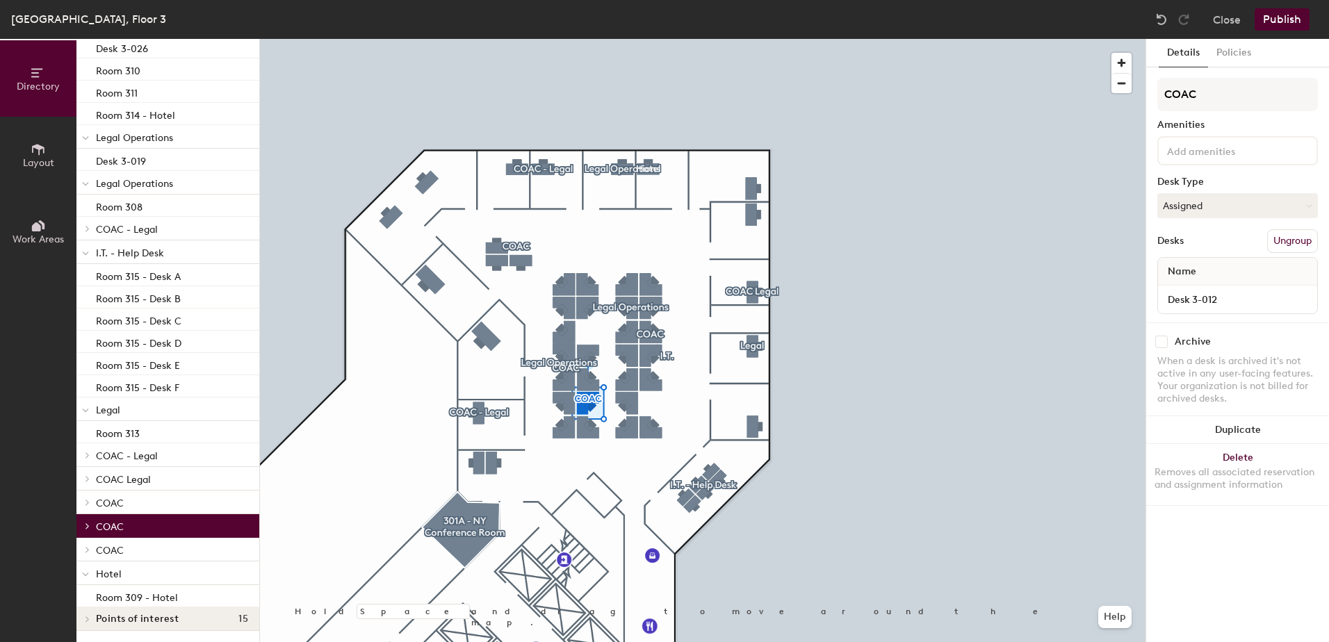
scroll to position [724, 0]
click at [1226, 19] on button "Close" at bounding box center [1227, 19] width 28 height 22
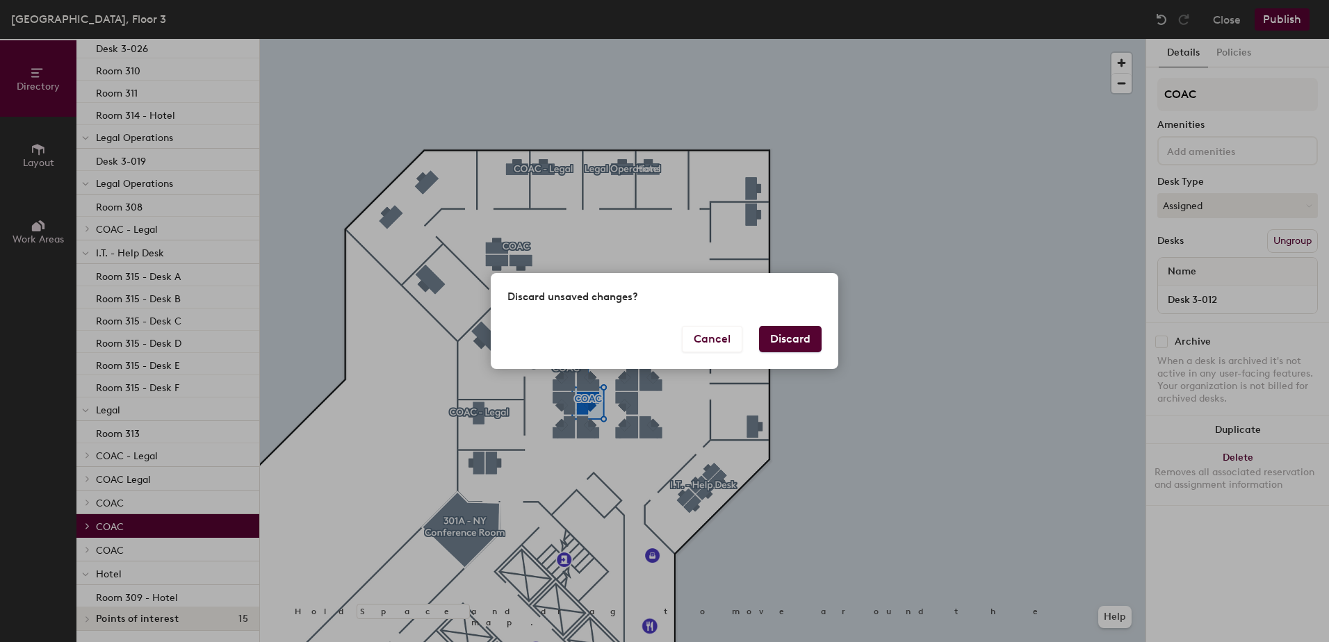
click at [788, 334] on button "Discard" at bounding box center [790, 339] width 63 height 26
